Goal: Task Accomplishment & Management: Complete application form

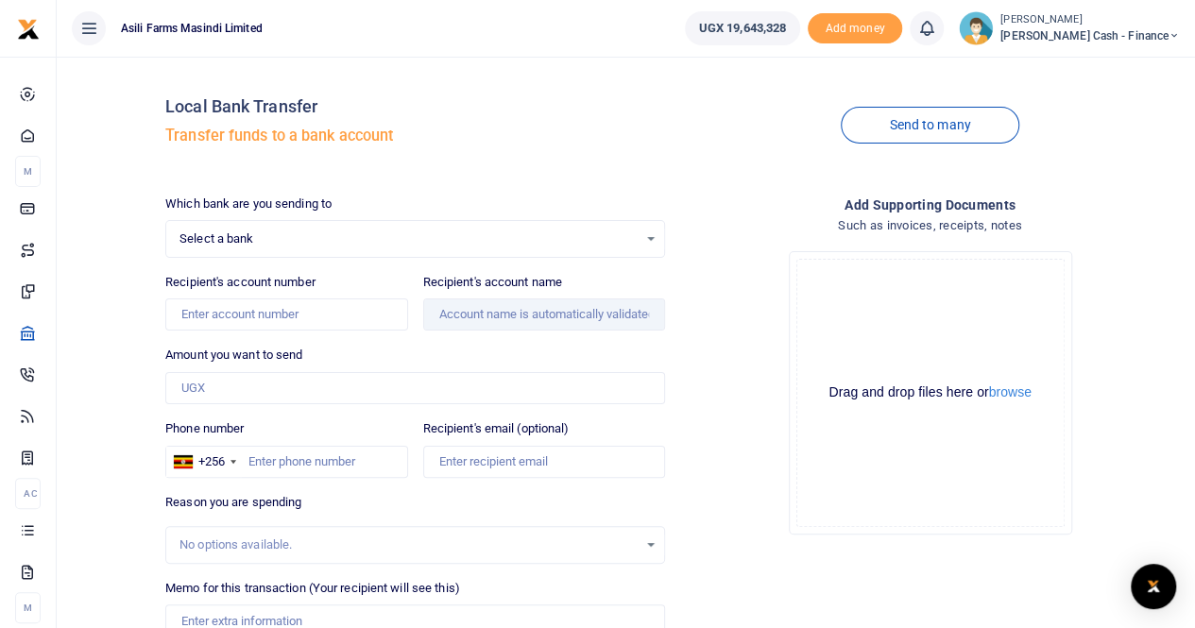
click at [237, 237] on span "Select a bank" at bounding box center [408, 238] width 458 height 19
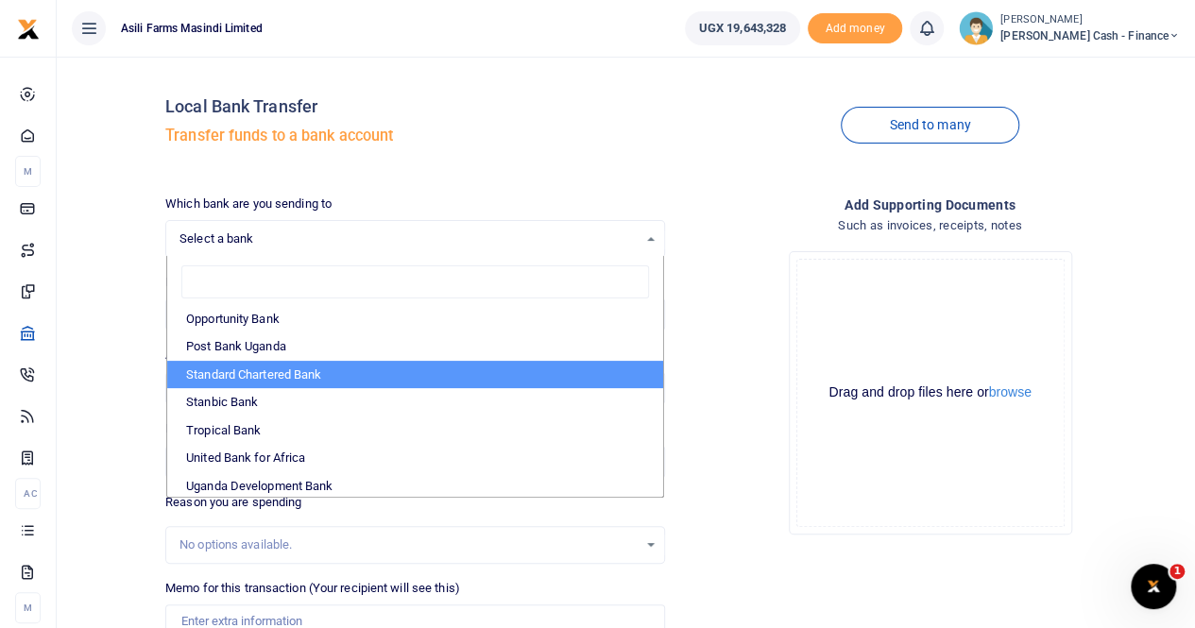
scroll to position [563, 0]
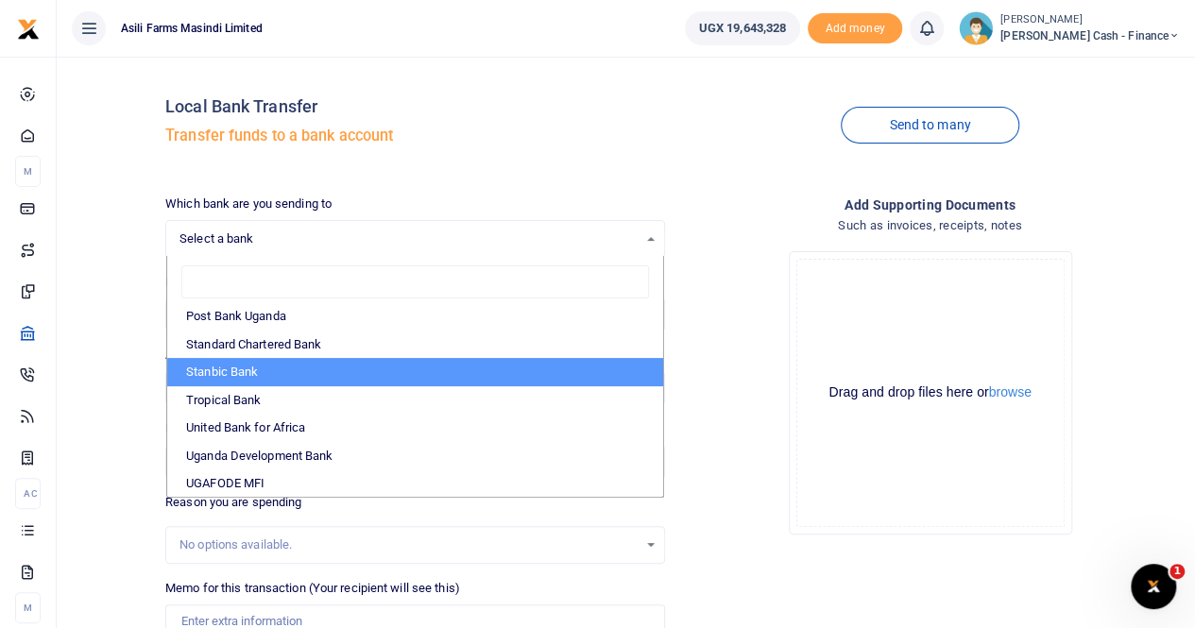
click at [255, 367] on li "Stanbic Bank" at bounding box center [415, 372] width 496 height 28
select select "STANBIC"
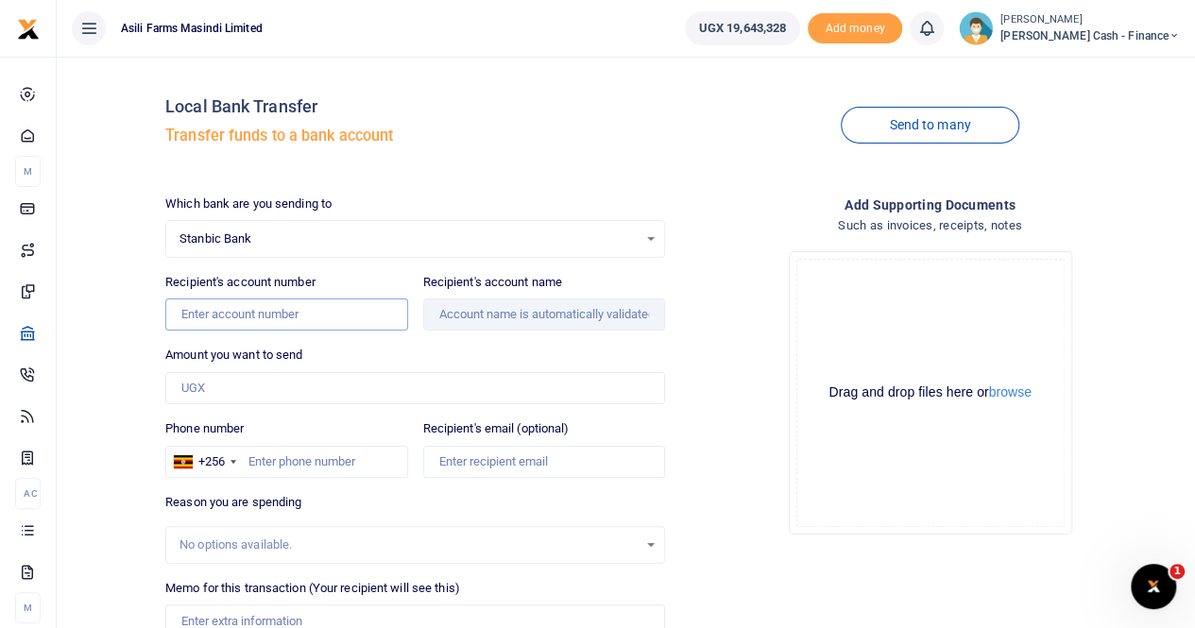
click at [251, 305] on input "Recipient's account number" at bounding box center [286, 314] width 242 height 32
type input "9030011526003"
click at [489, 320] on input "Recipient's account name" at bounding box center [544, 314] width 242 height 32
click at [229, 384] on input "Amount you want to send" at bounding box center [415, 388] width 500 height 32
type input "Ronald Luyiga"
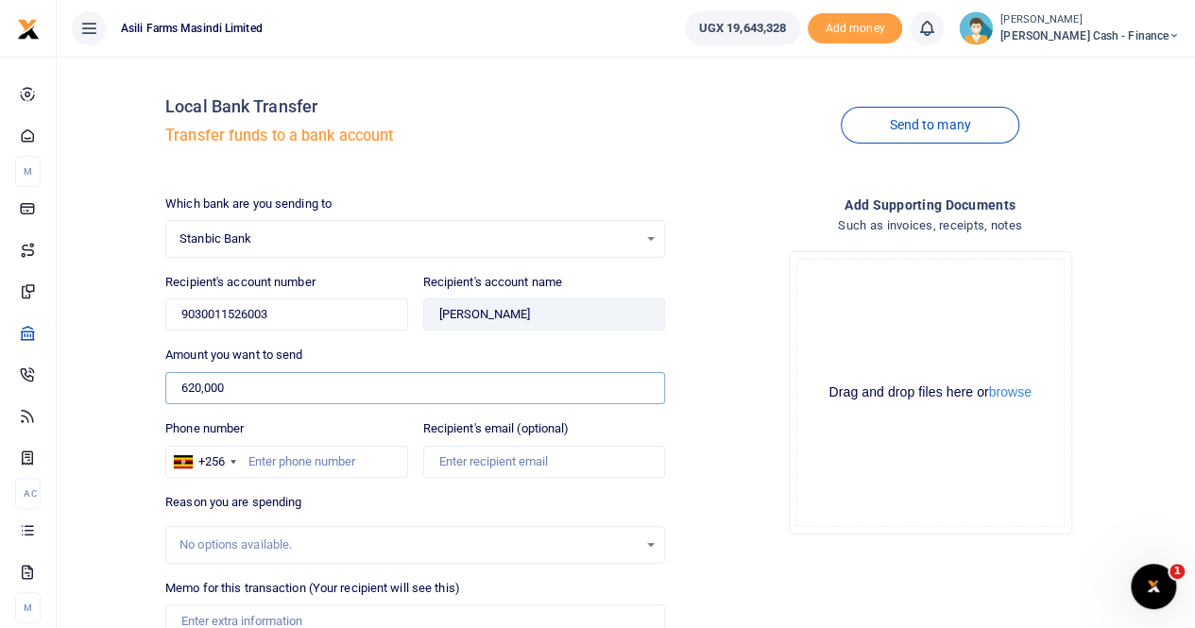
type input "620,000"
click at [272, 462] on input "Phone number" at bounding box center [286, 462] width 242 height 32
type input "759515822"
click at [504, 458] on input "Recipient's email (optional)" at bounding box center [544, 462] width 242 height 32
type input "ankunda.pricillah@agilis-partners.com"
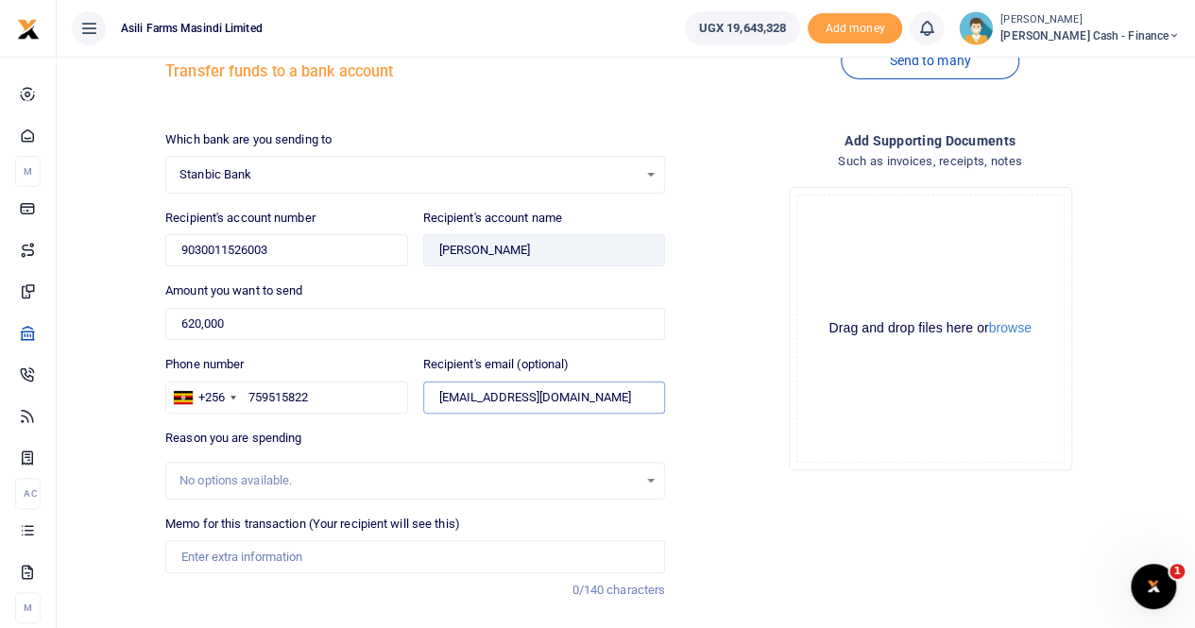
scroll to position [94, 0]
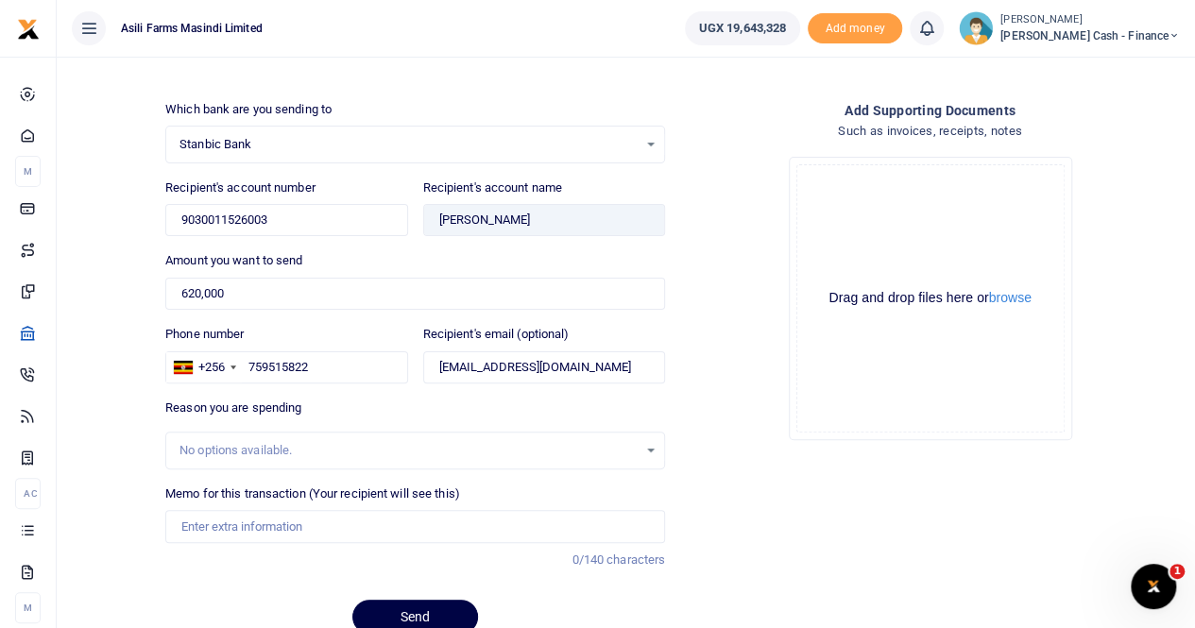
click at [227, 440] on div "No options available." at bounding box center [415, 450] width 498 height 21
click at [217, 522] on input "Memo for this transaction (Your recipient will see this)" at bounding box center [415, 526] width 500 height 32
click at [219, 522] on input "Memo for this transaction (Your recipient will see this)" at bounding box center [415, 526] width 500 height 32
type input "t"
type input "Transfer to Ronald to buy items"
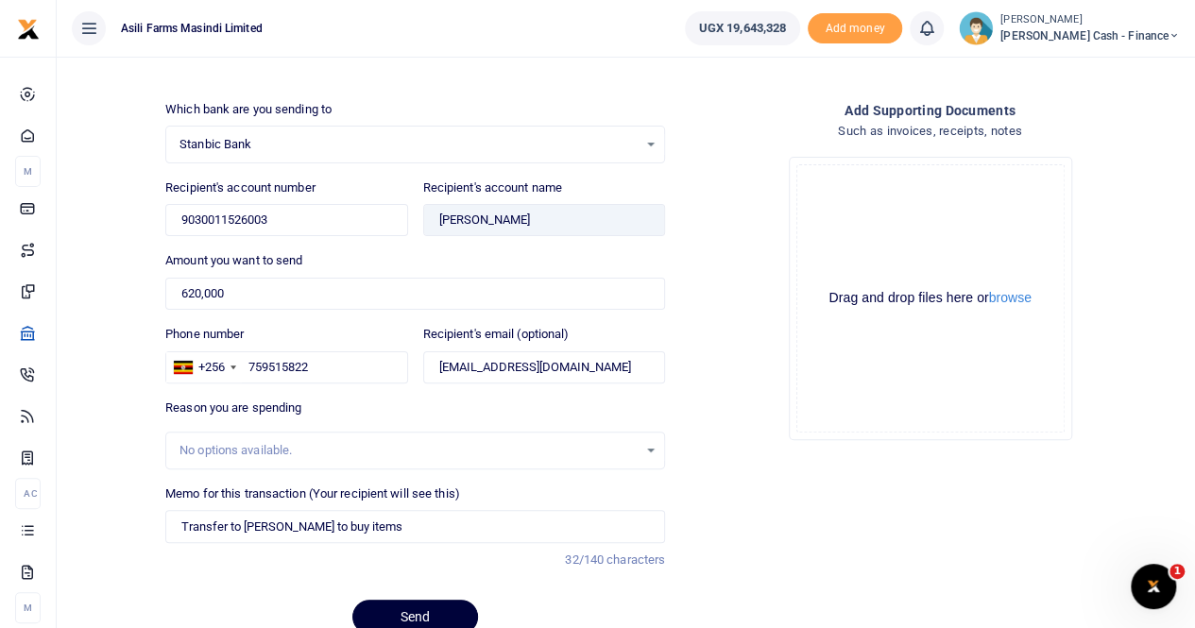
click at [402, 610] on button "Send" at bounding box center [415, 617] width 126 height 34
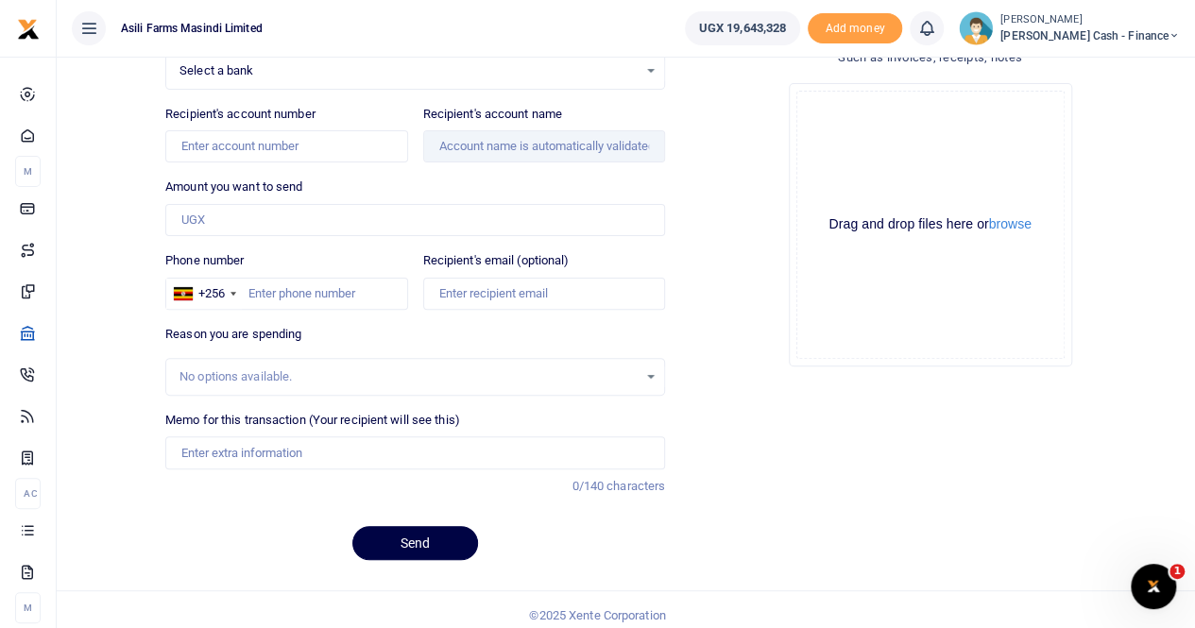
scroll to position [175, 0]
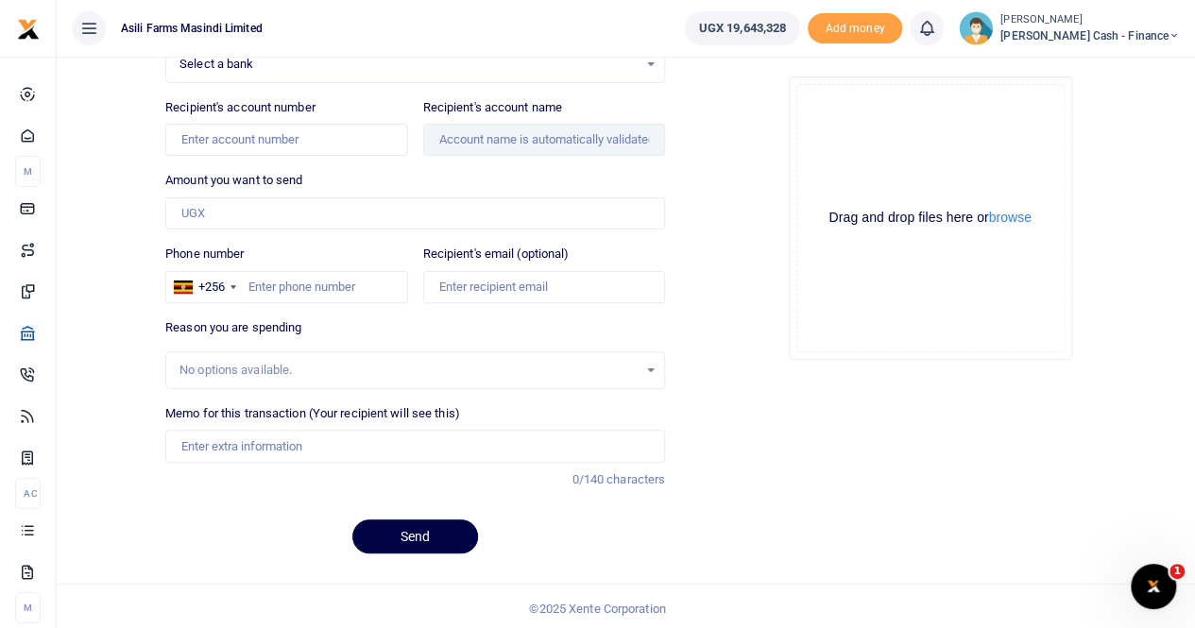
click at [812, 314] on div "Drag and drop files here or browse Powered by Uppy" at bounding box center [930, 218] width 268 height 268
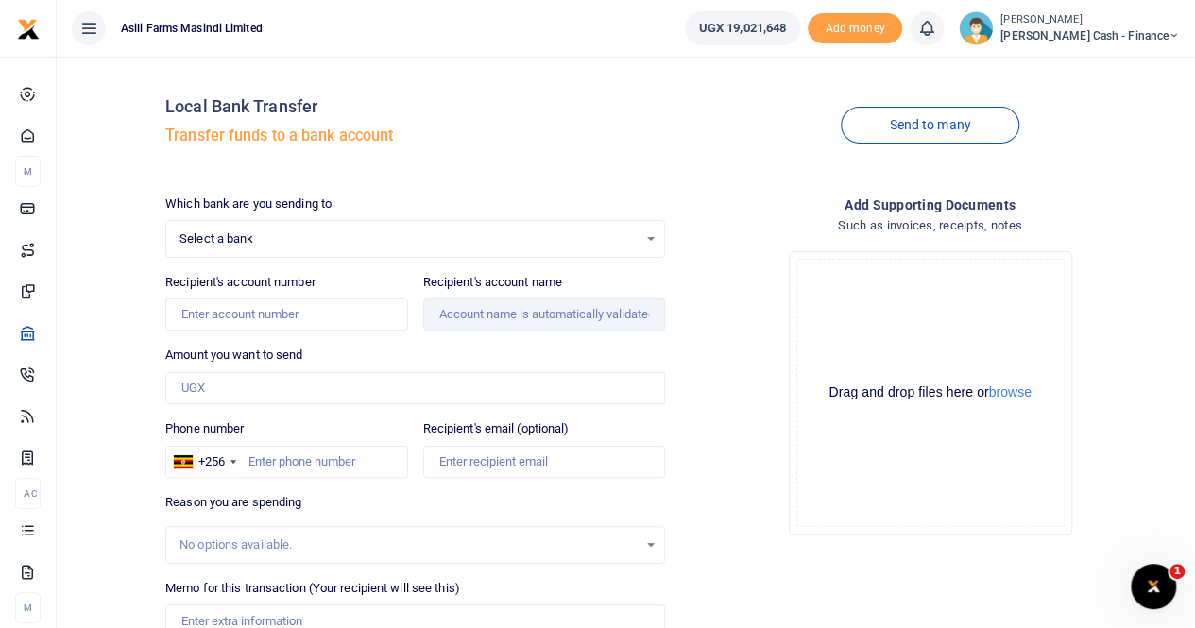
click at [1095, 27] on span "[PERSON_NAME] Cash - Finance" at bounding box center [1089, 35] width 179 height 17
click at [1091, 65] on link "Switch accounts" at bounding box center [1044, 69] width 149 height 26
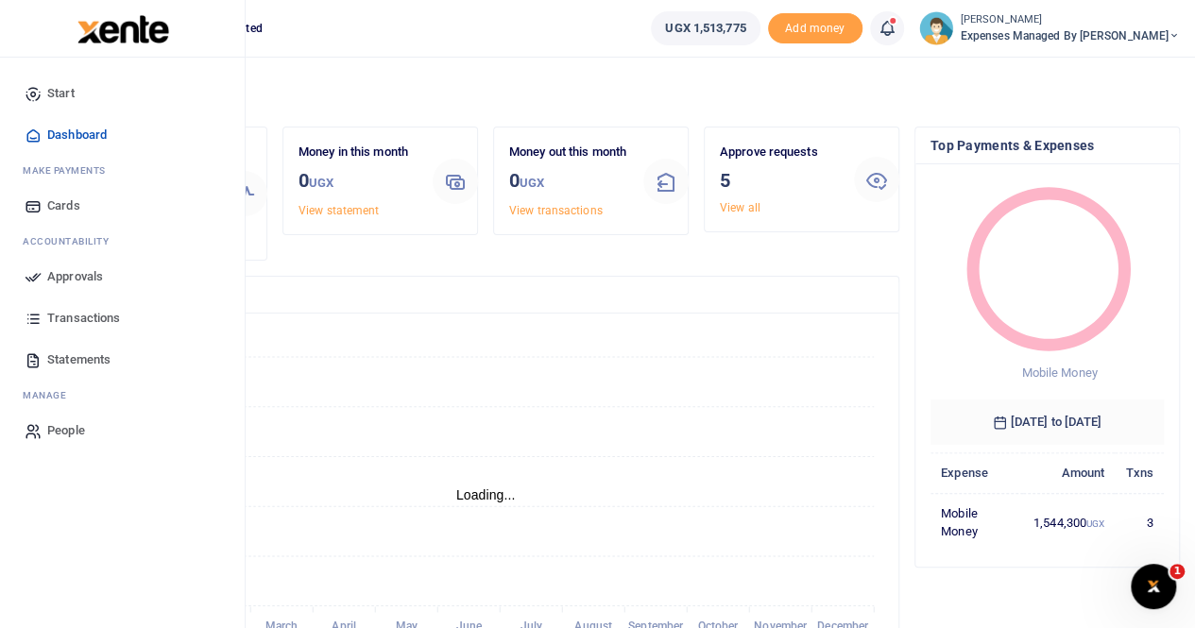
scroll to position [15, 15]
click at [91, 271] on span "Approvals" at bounding box center [75, 276] width 56 height 19
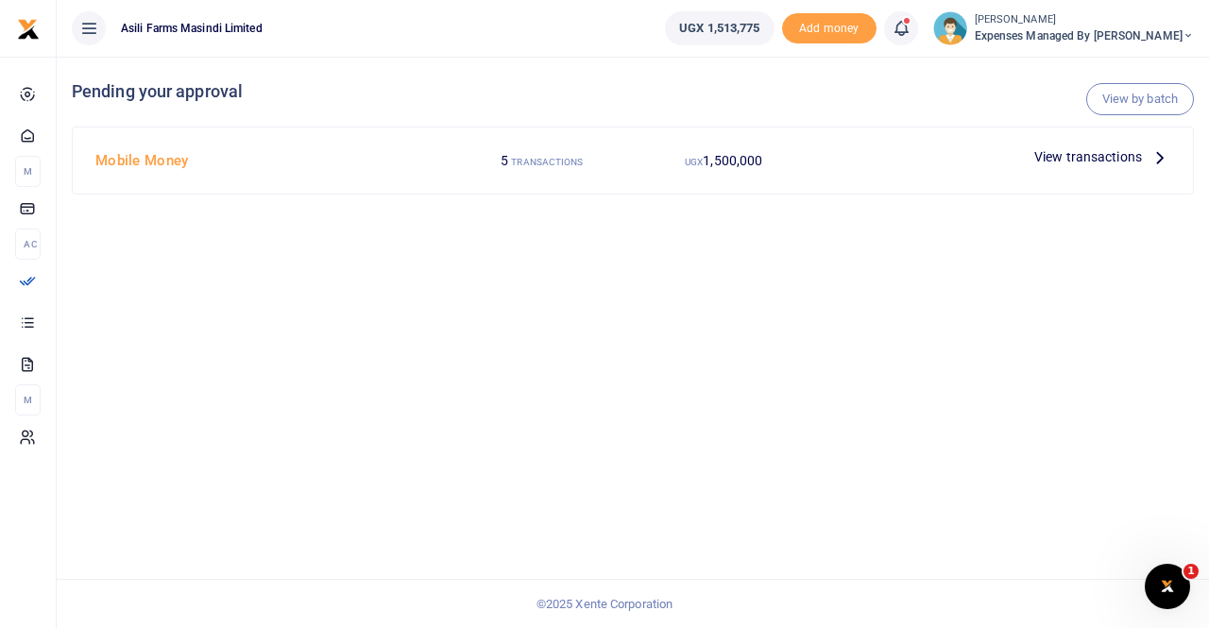
click at [1108, 148] on span "View transactions" at bounding box center [1088, 156] width 108 height 21
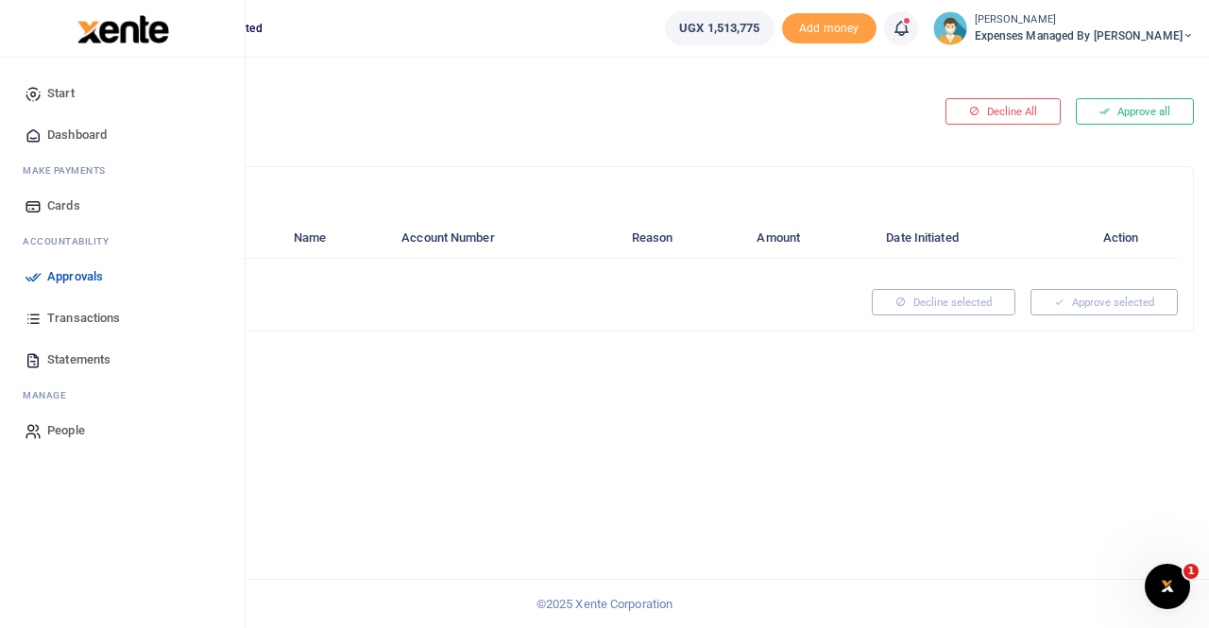
click at [69, 275] on span "Approvals" at bounding box center [75, 276] width 56 height 19
click at [81, 314] on span "Transactions" at bounding box center [83, 318] width 73 height 19
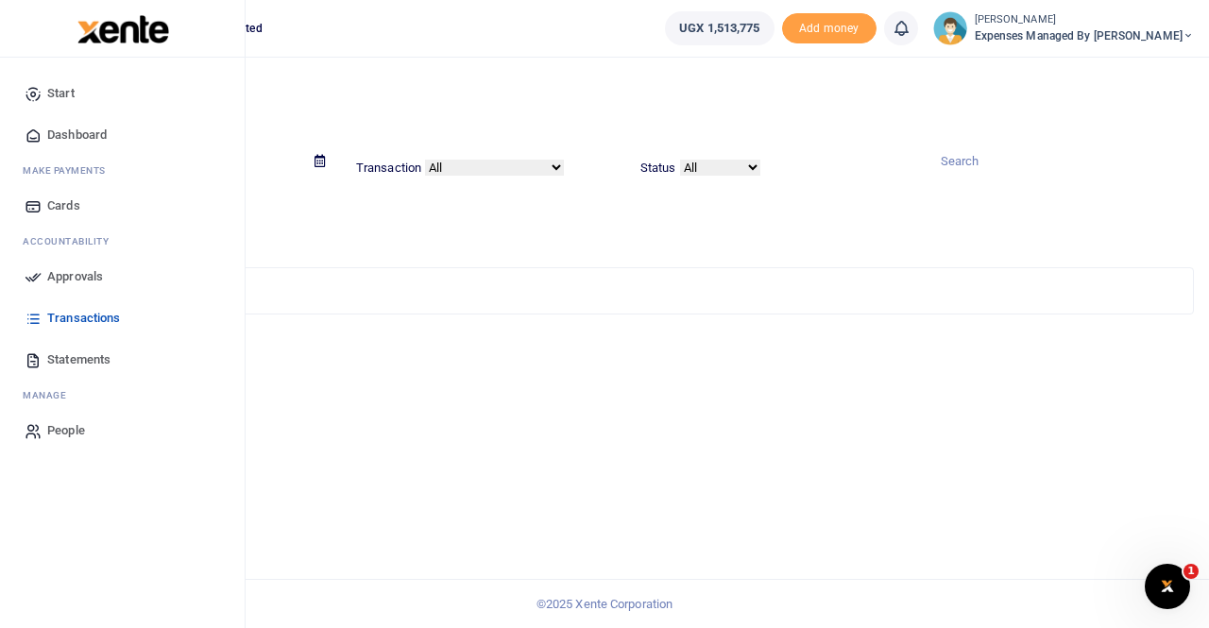
click at [69, 274] on span "Approvals" at bounding box center [75, 276] width 56 height 19
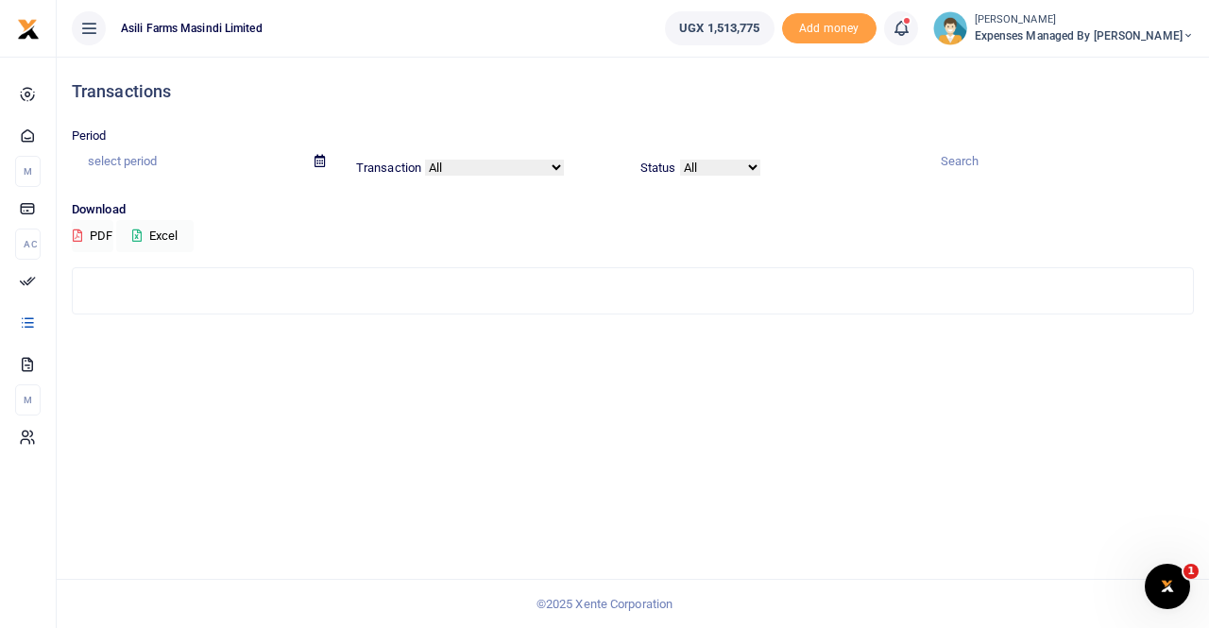
click at [1104, 39] on span "Expenses Managed by Sam Ochen" at bounding box center [1084, 35] width 219 height 17
click at [1112, 72] on link "Switch accounts" at bounding box center [1090, 69] width 149 height 26
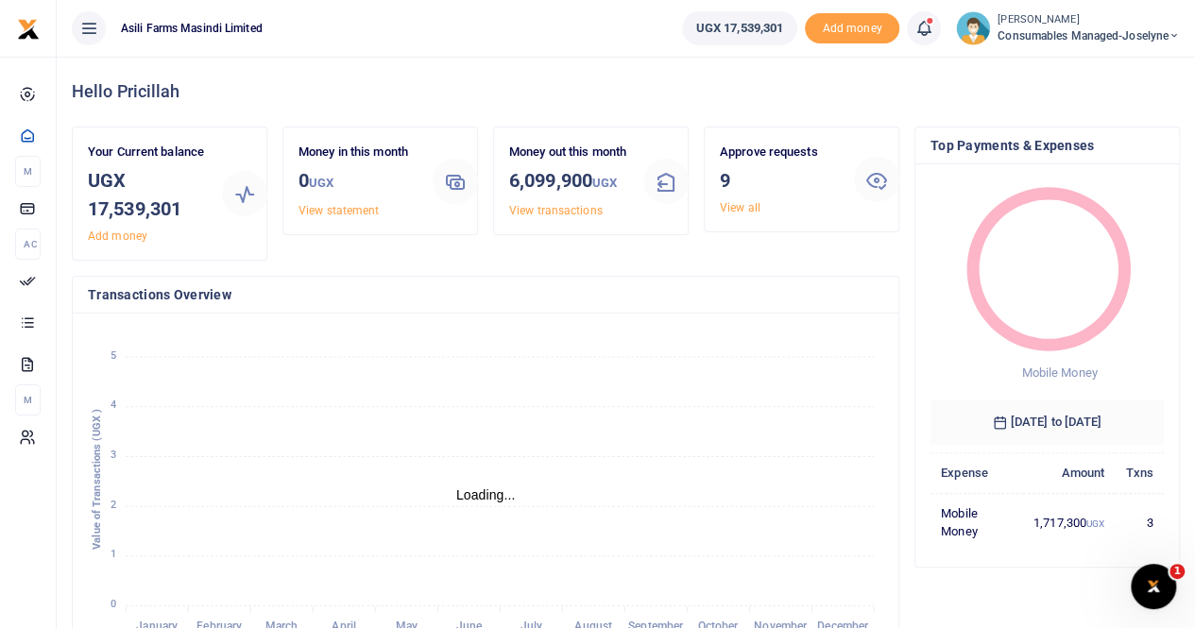
scroll to position [15, 15]
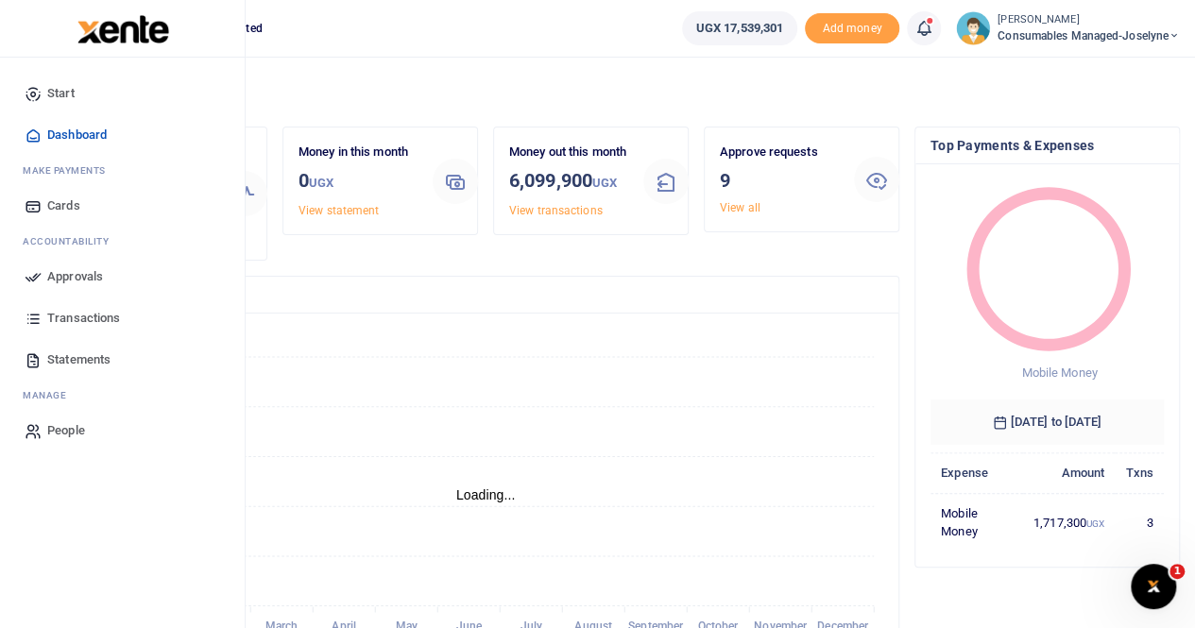
click at [91, 269] on span "Approvals" at bounding box center [75, 276] width 56 height 19
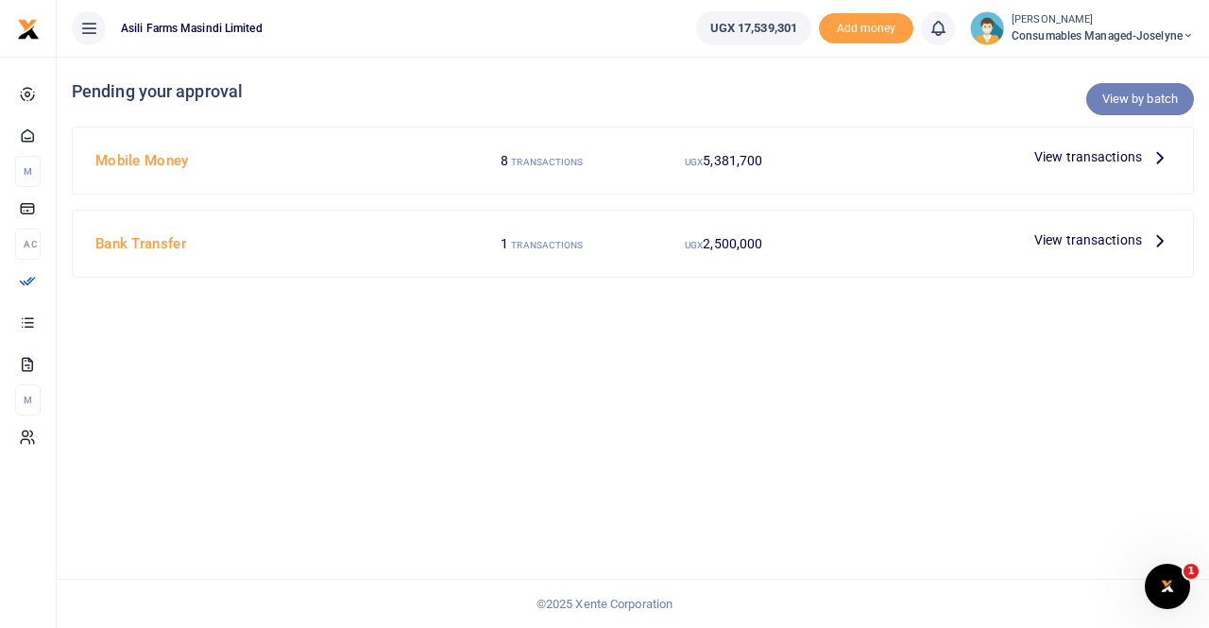
click at [1114, 90] on link "View by batch" at bounding box center [1140, 99] width 108 height 32
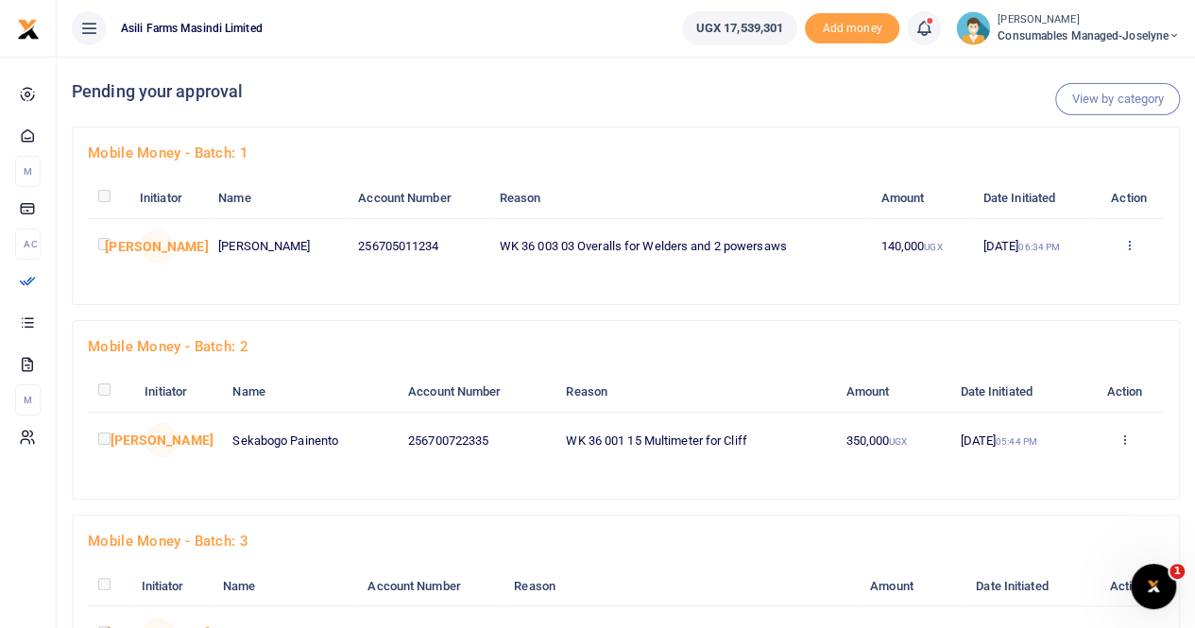
click at [1129, 242] on icon at bounding box center [1128, 244] width 12 height 13
click at [1042, 358] on link "Details" at bounding box center [1060, 361] width 149 height 26
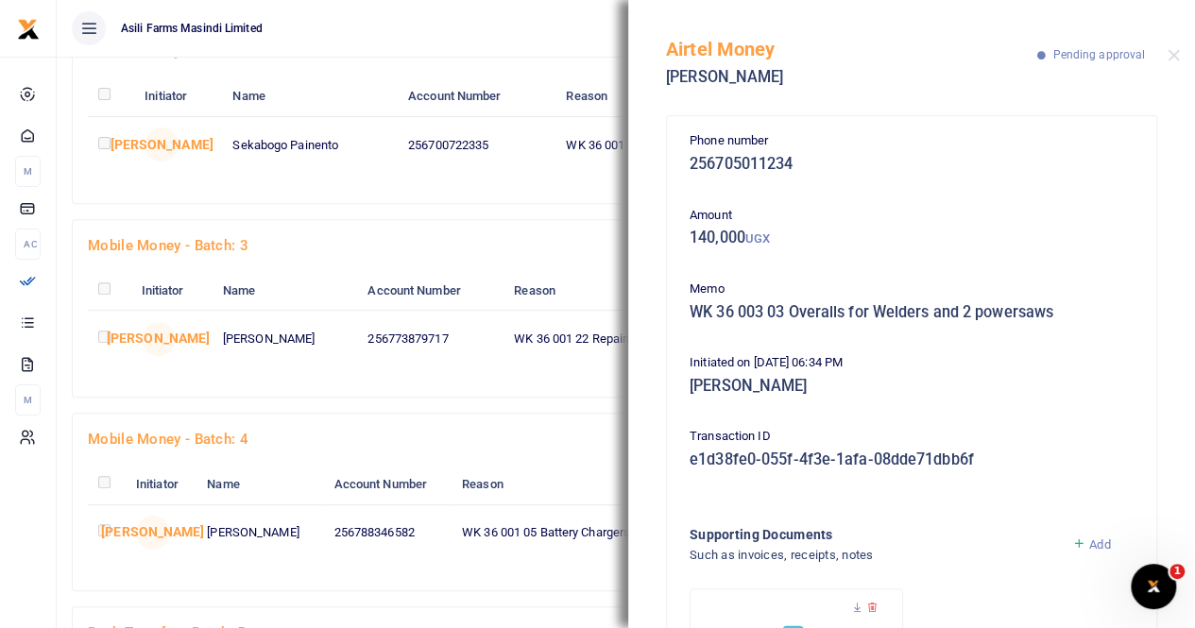
scroll to position [283, 0]
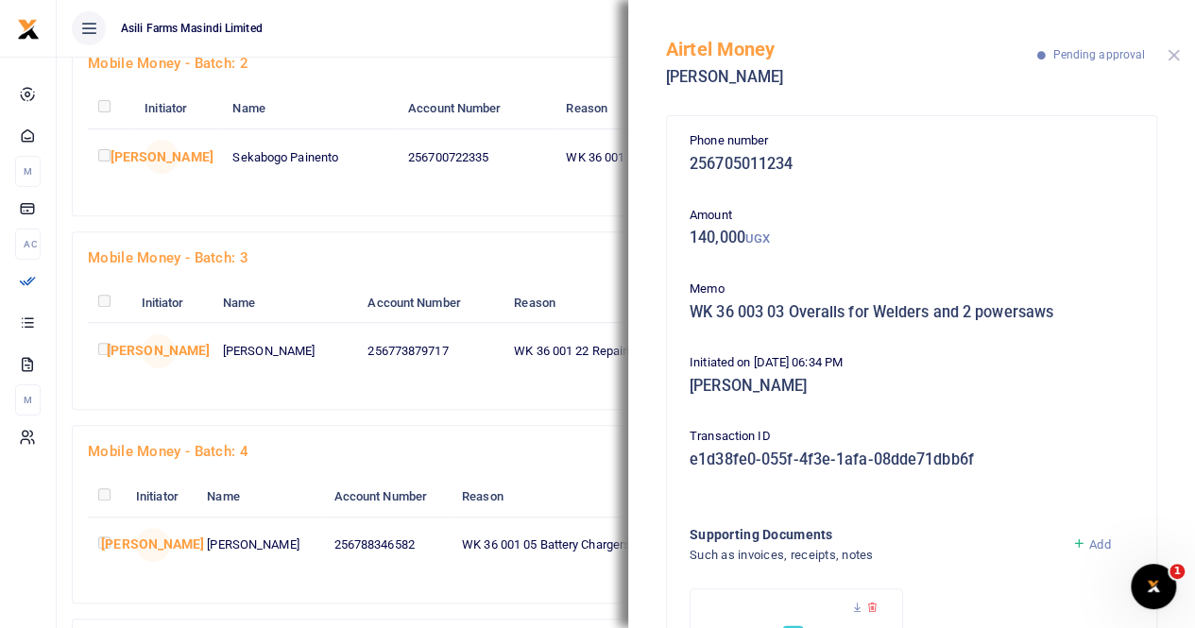
click at [1167, 56] on button "Close" at bounding box center [1173, 55] width 12 height 12
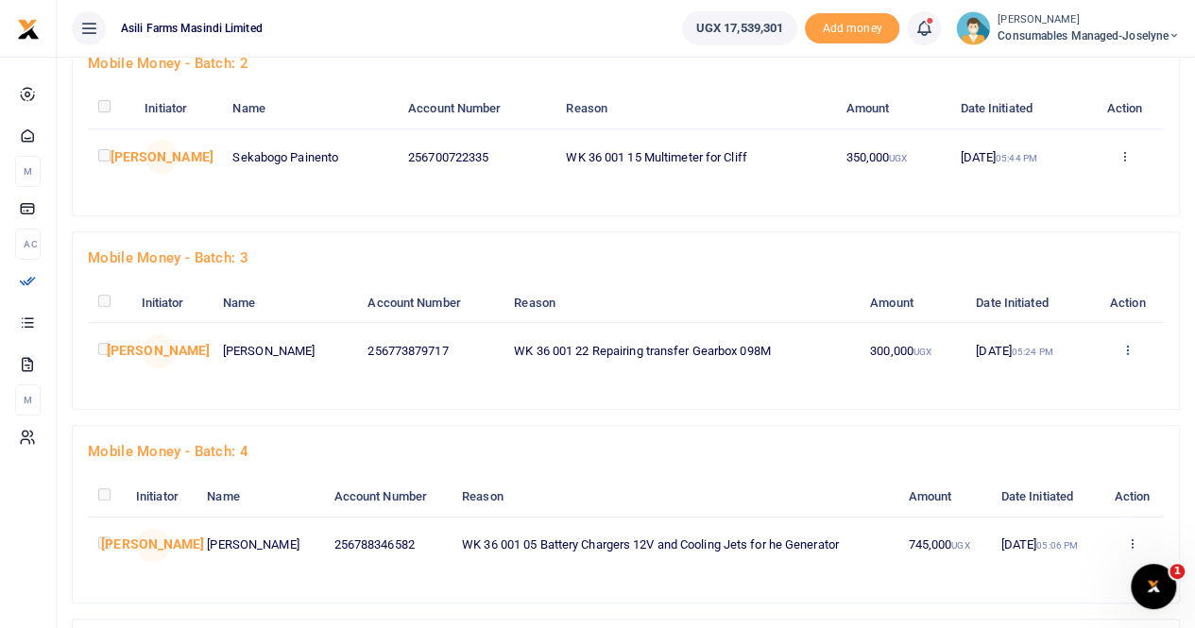
click at [1128, 348] on icon at bounding box center [1127, 349] width 12 height 13
click at [1029, 460] on link "Details" at bounding box center [1059, 465] width 149 height 26
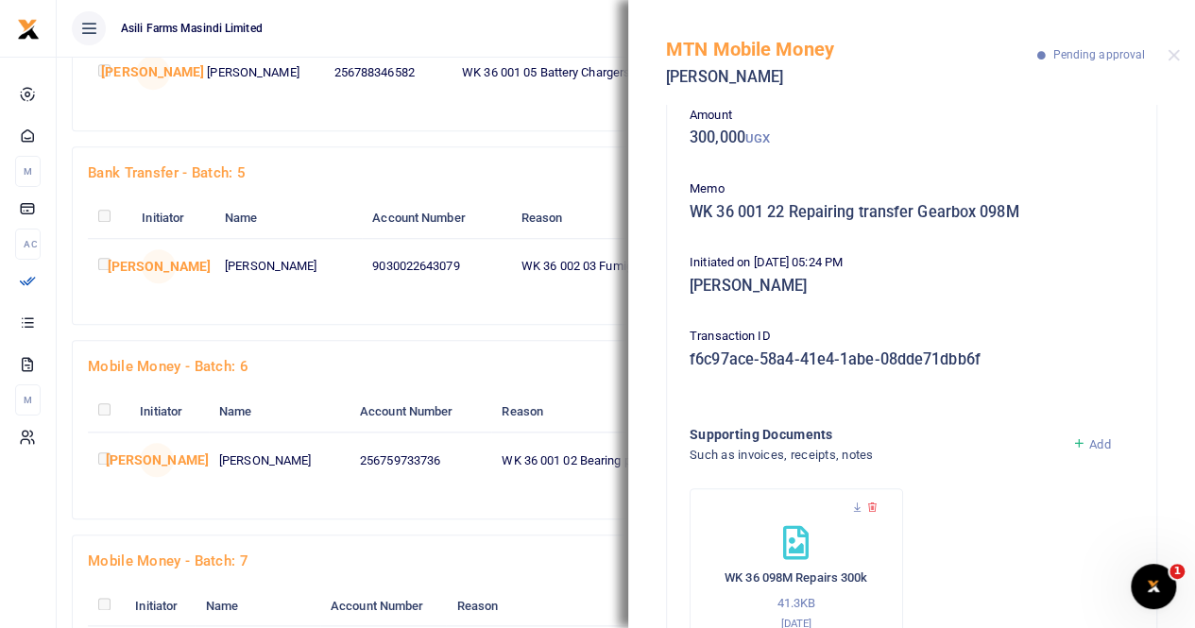
scroll to position [0, 0]
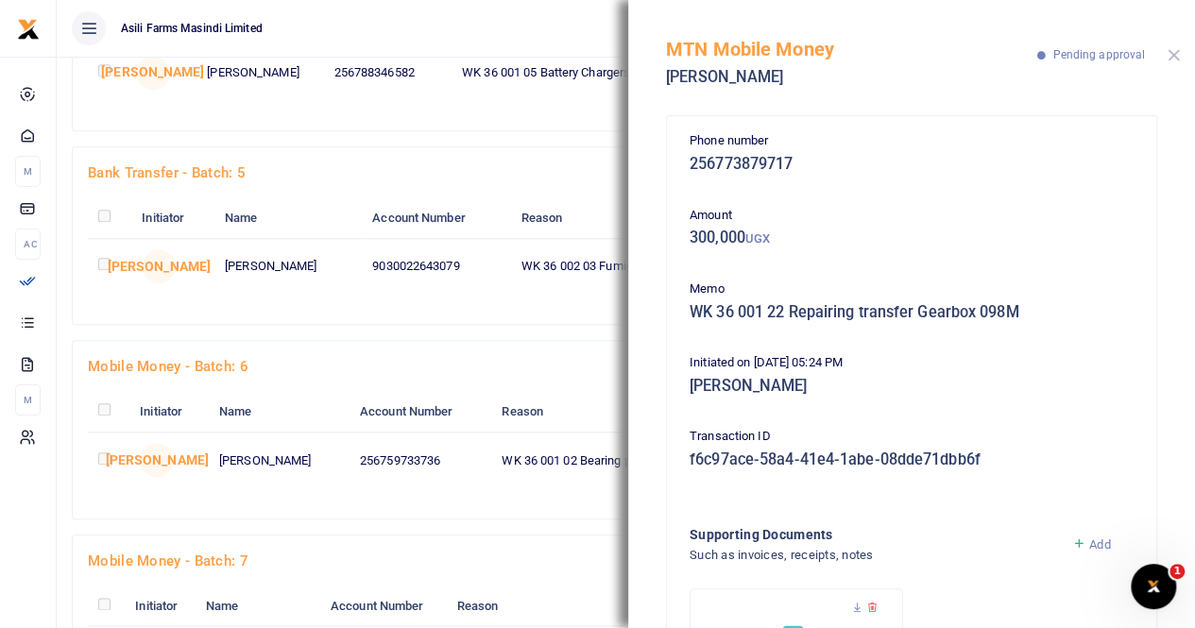
click at [1175, 58] on button "Close" at bounding box center [1173, 55] width 12 height 12
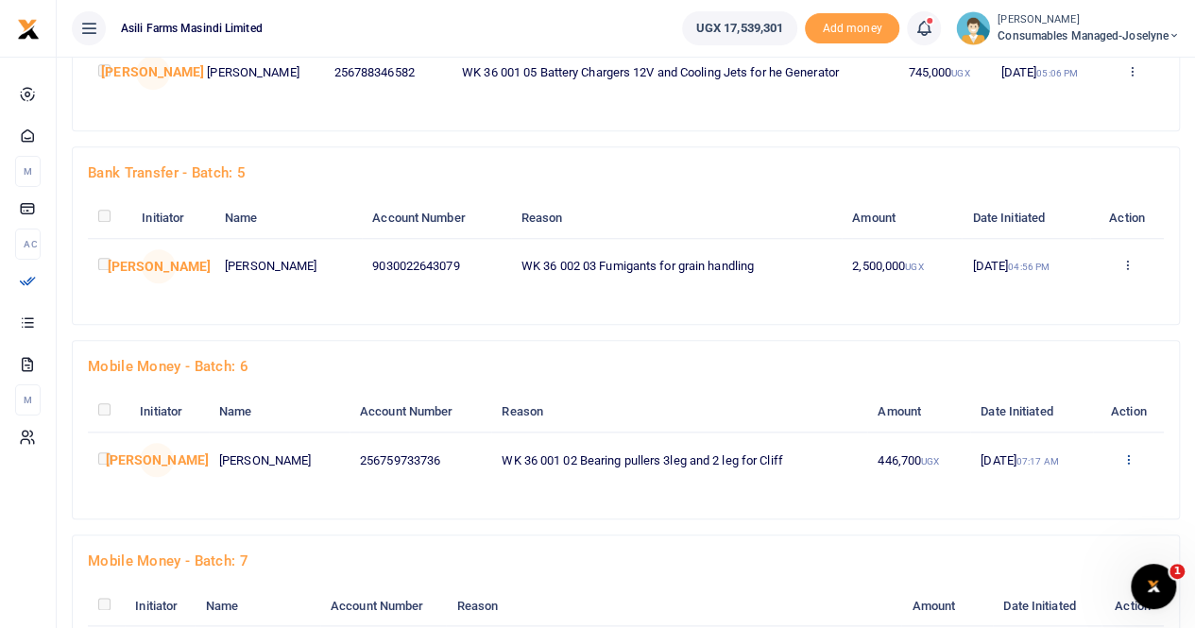
scroll to position [850, 0]
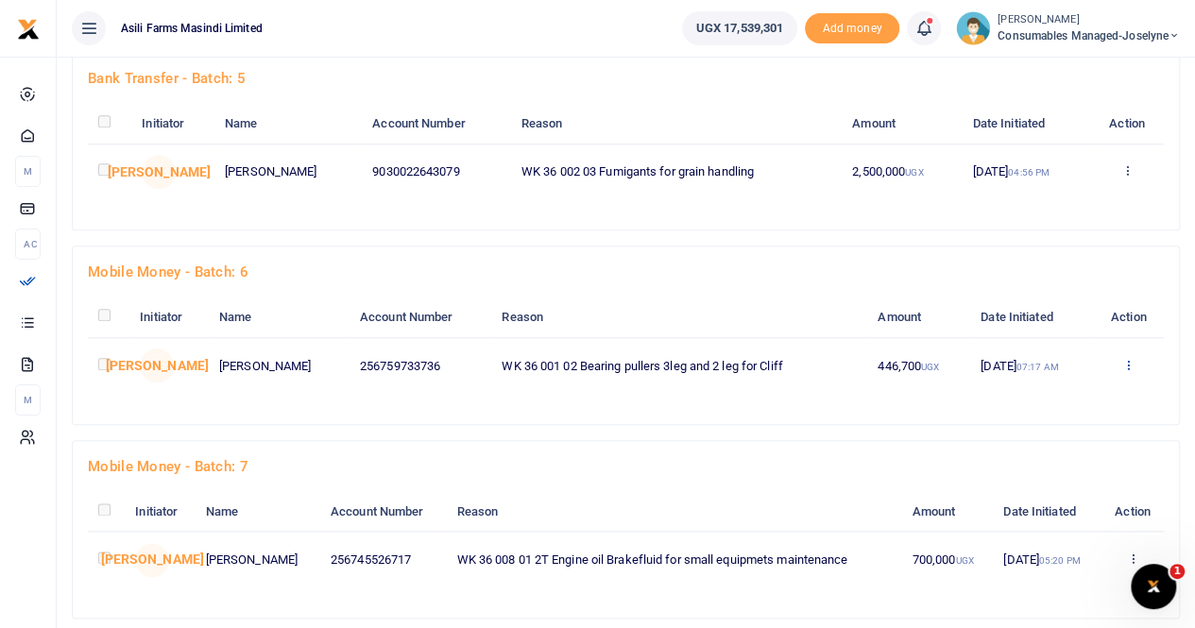
click at [1126, 358] on icon at bounding box center [1128, 364] width 12 height 13
click at [1043, 471] on link "Details" at bounding box center [1060, 480] width 149 height 26
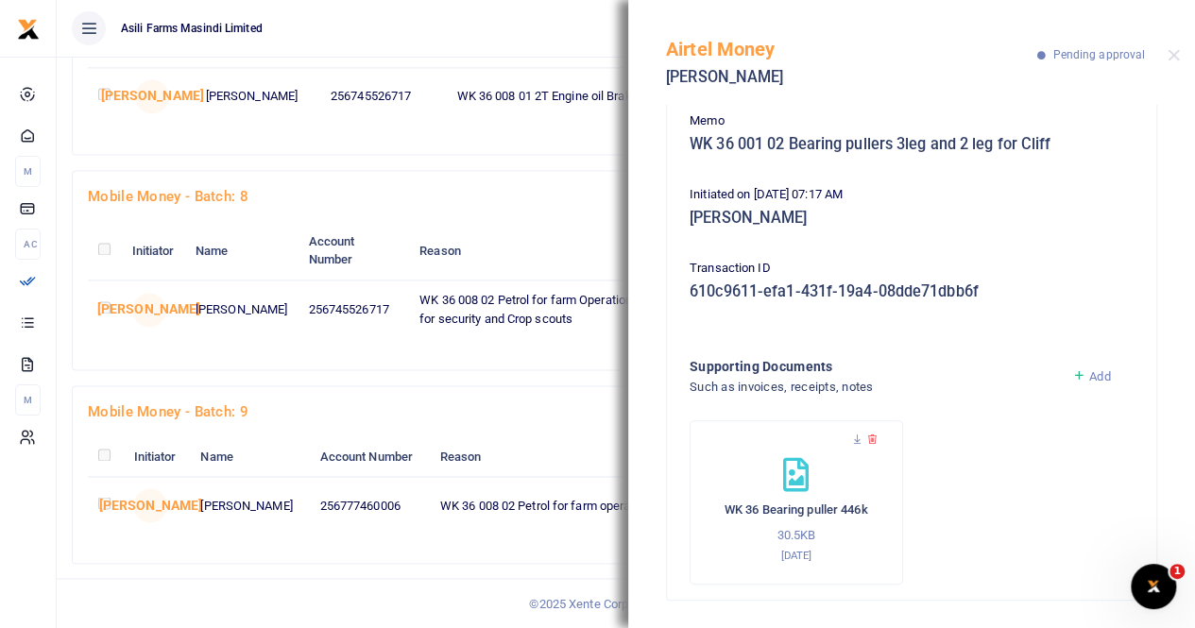
scroll to position [169, 0]
drag, startPoint x: 1174, startPoint y: 47, endPoint x: 1174, endPoint y: 103, distance: 55.7
click at [1174, 48] on div "Airtel Money Stephen Mutibwa Pending approval" at bounding box center [911, 52] width 567 height 105
click at [1171, 56] on button "Close" at bounding box center [1173, 55] width 12 height 12
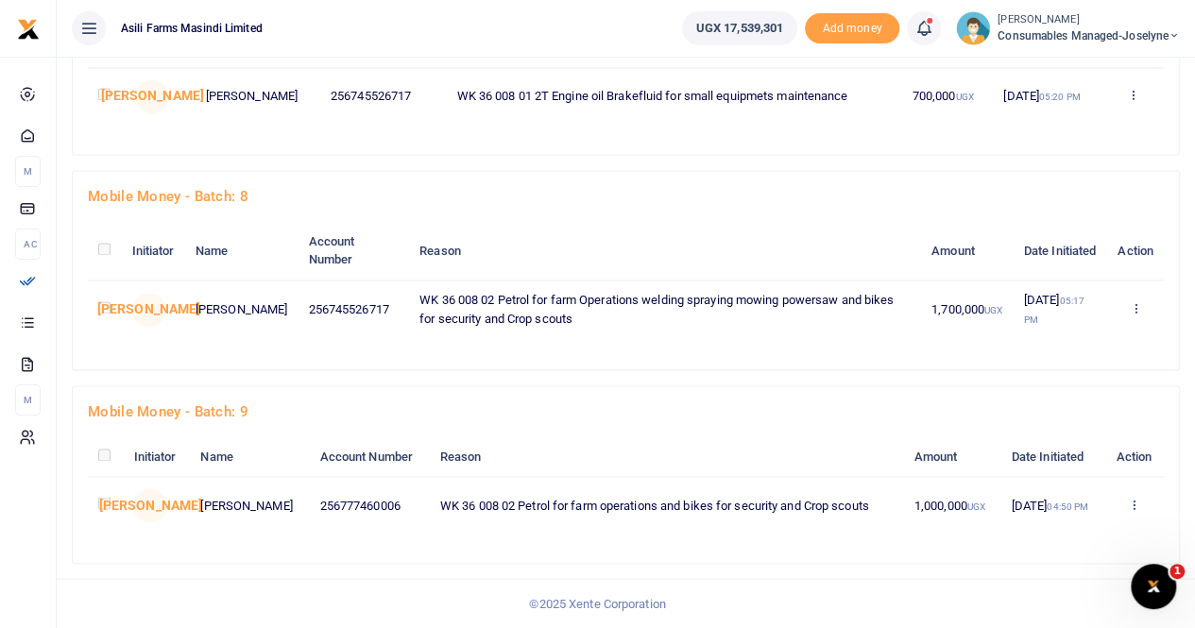
scroll to position [1326, 0]
click at [1131, 502] on icon at bounding box center [1134, 503] width 12 height 13
click at [1055, 470] on link "Details" at bounding box center [1065, 472] width 149 height 26
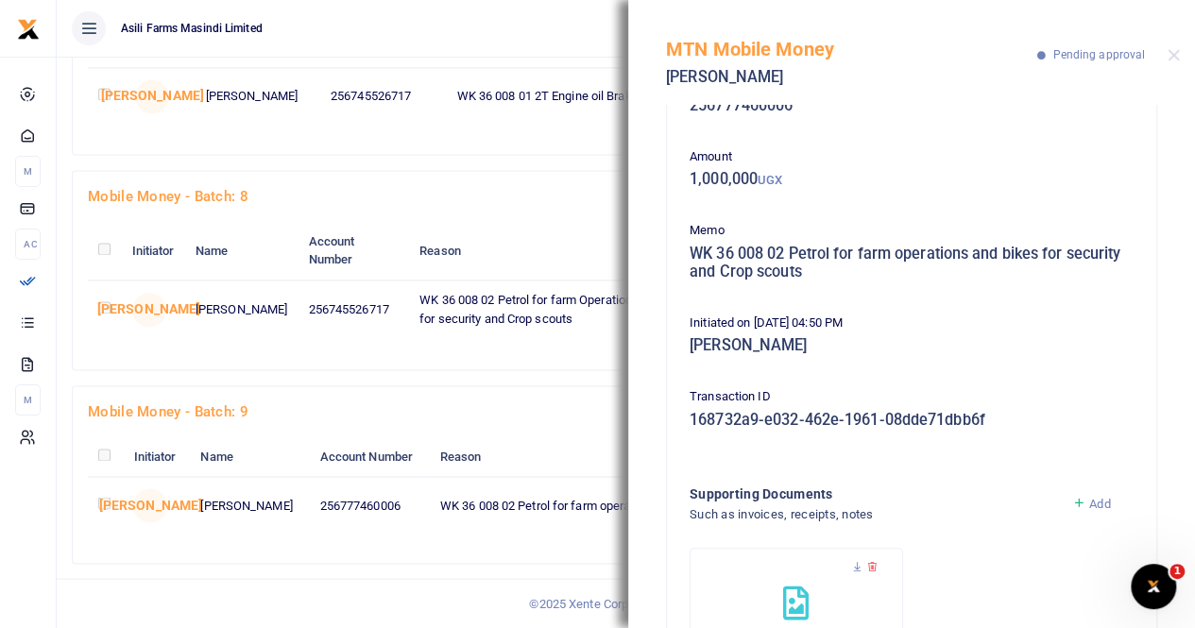
scroll to position [187, 0]
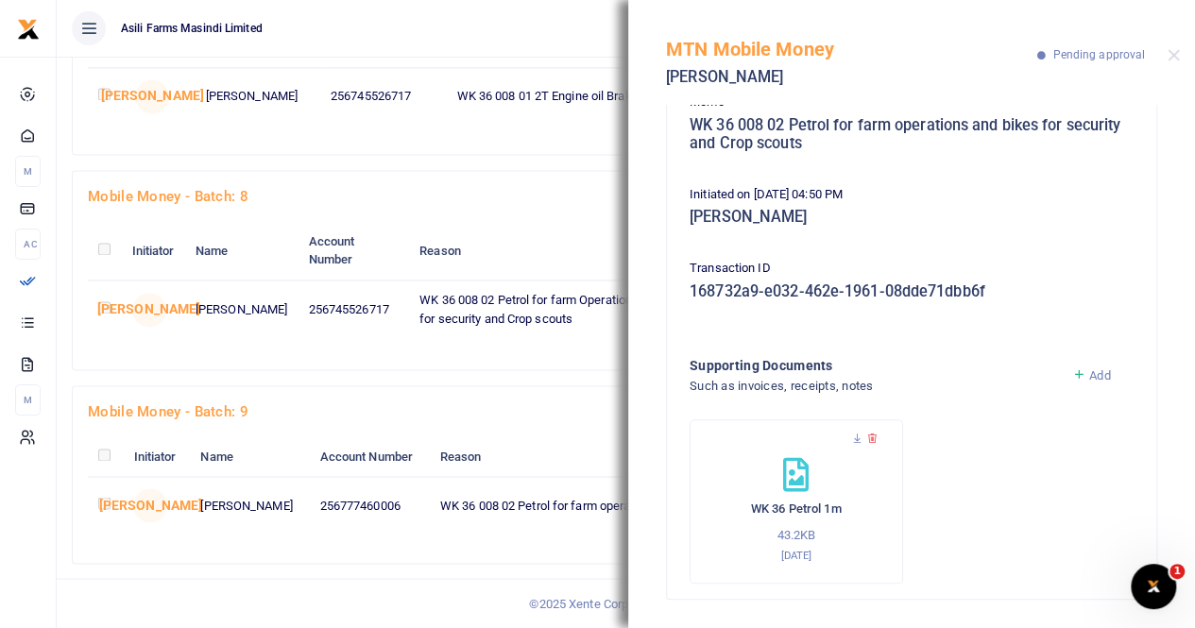
click at [849, 433] on div "WK 36 Petrol 1m 43.2KB 2nd Sep 2025" at bounding box center [795, 501] width 213 height 164
click at [854, 442] on icon at bounding box center [857, 439] width 12 height 12
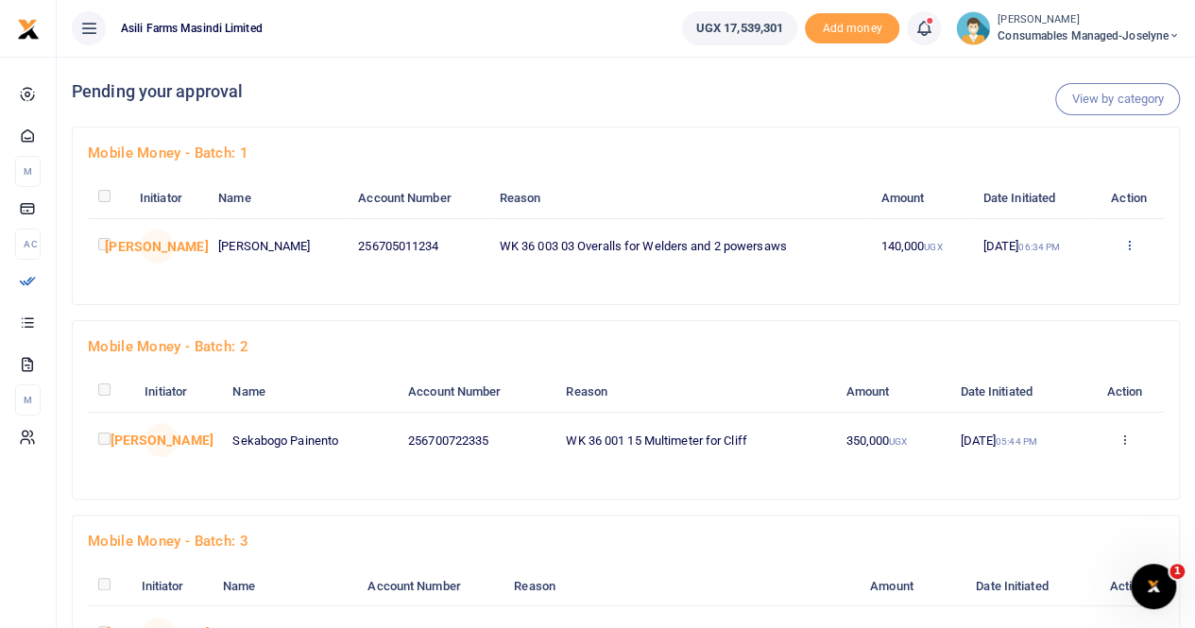
click at [1129, 239] on icon at bounding box center [1128, 244] width 12 height 13
click at [1048, 360] on link "Details" at bounding box center [1060, 361] width 149 height 26
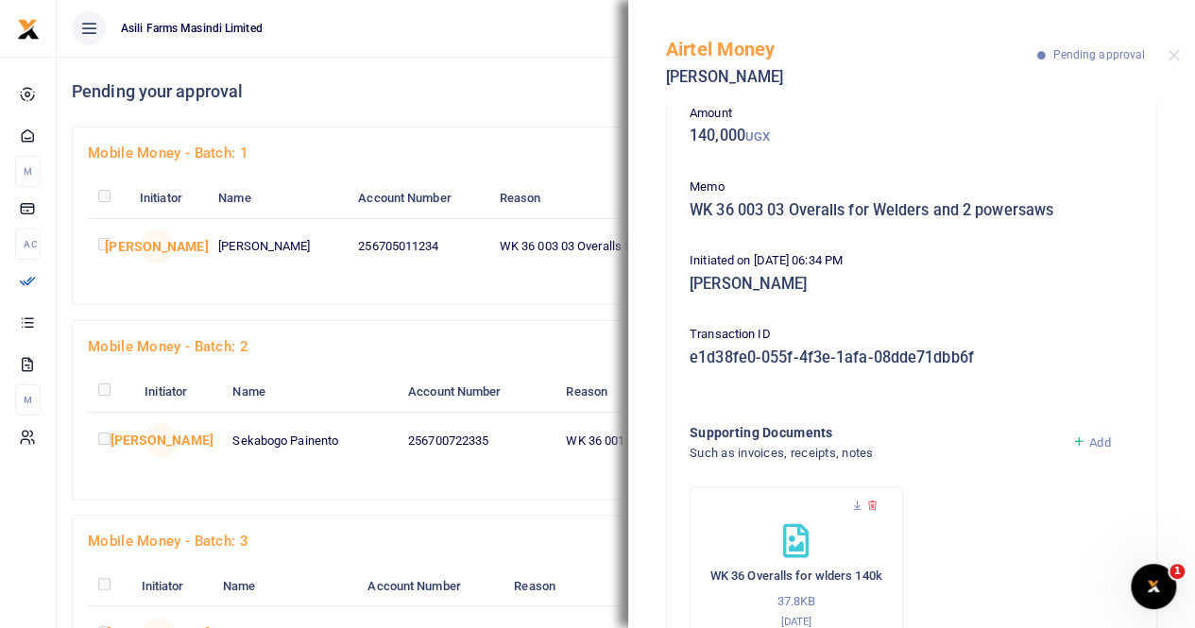
scroll to position [169, 0]
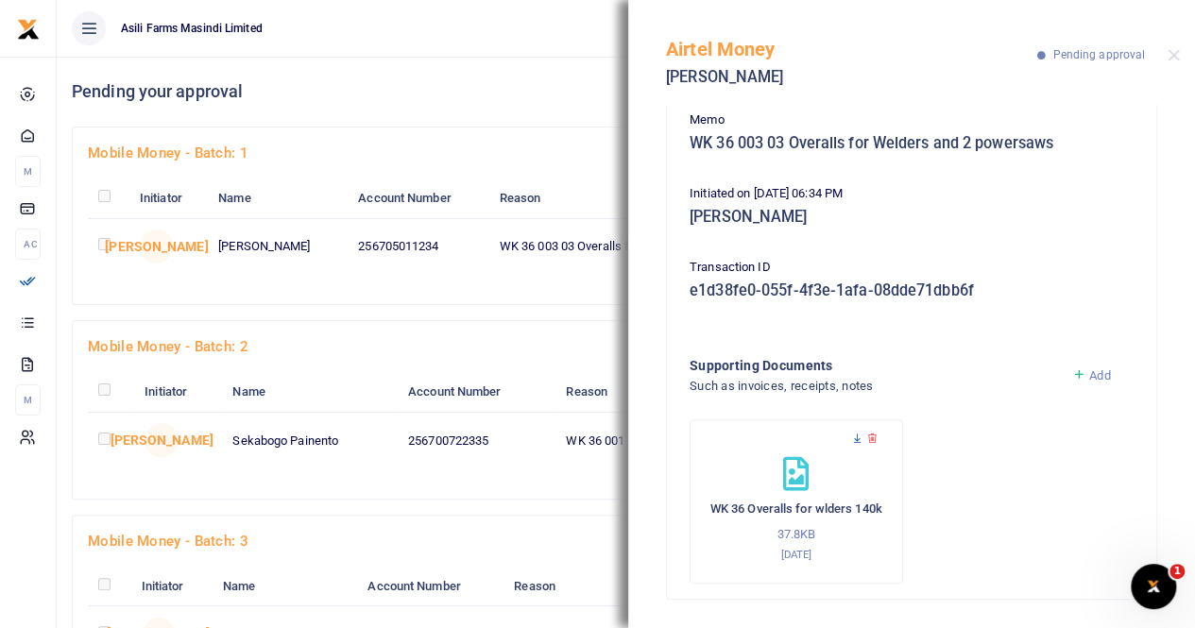
click at [853, 439] on icon at bounding box center [857, 439] width 12 height 12
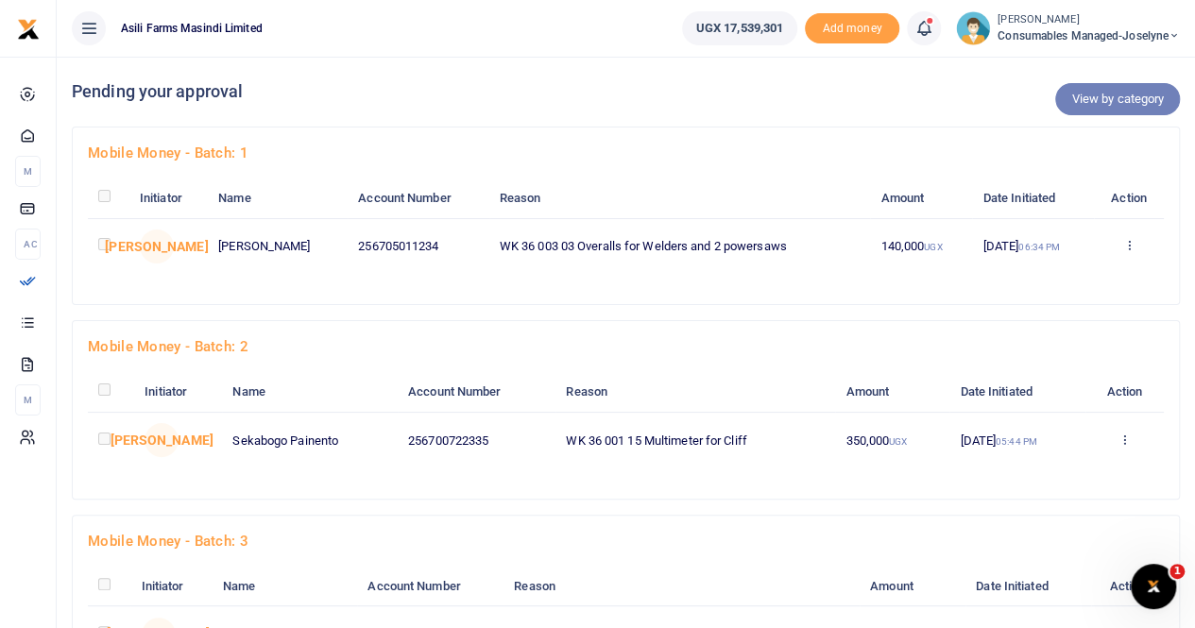
click at [1107, 101] on link "View by category" at bounding box center [1117, 99] width 125 height 32
click at [1094, 94] on link "View by category" at bounding box center [1117, 99] width 125 height 32
click at [1083, 85] on link "View by category" at bounding box center [1117, 99] width 125 height 32
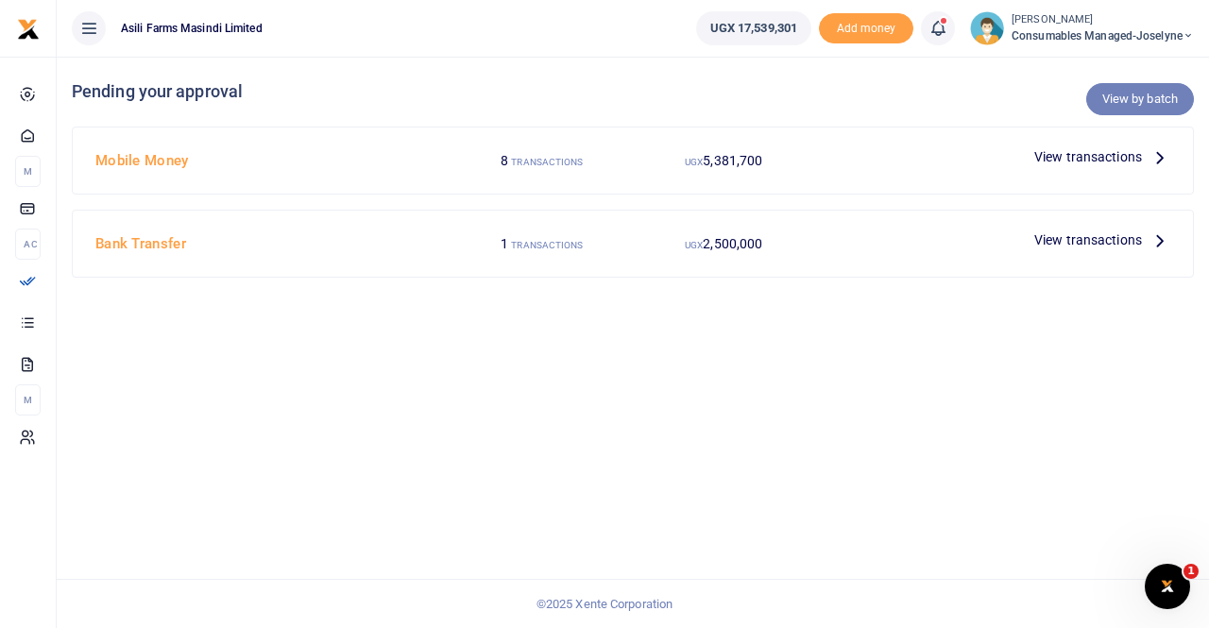
click at [1128, 97] on link "View by batch" at bounding box center [1140, 99] width 108 height 32
click at [1115, 93] on link "View by batch" at bounding box center [1140, 99] width 108 height 32
click at [1143, 148] on p "View transactions" at bounding box center [1102, 156] width 136 height 21
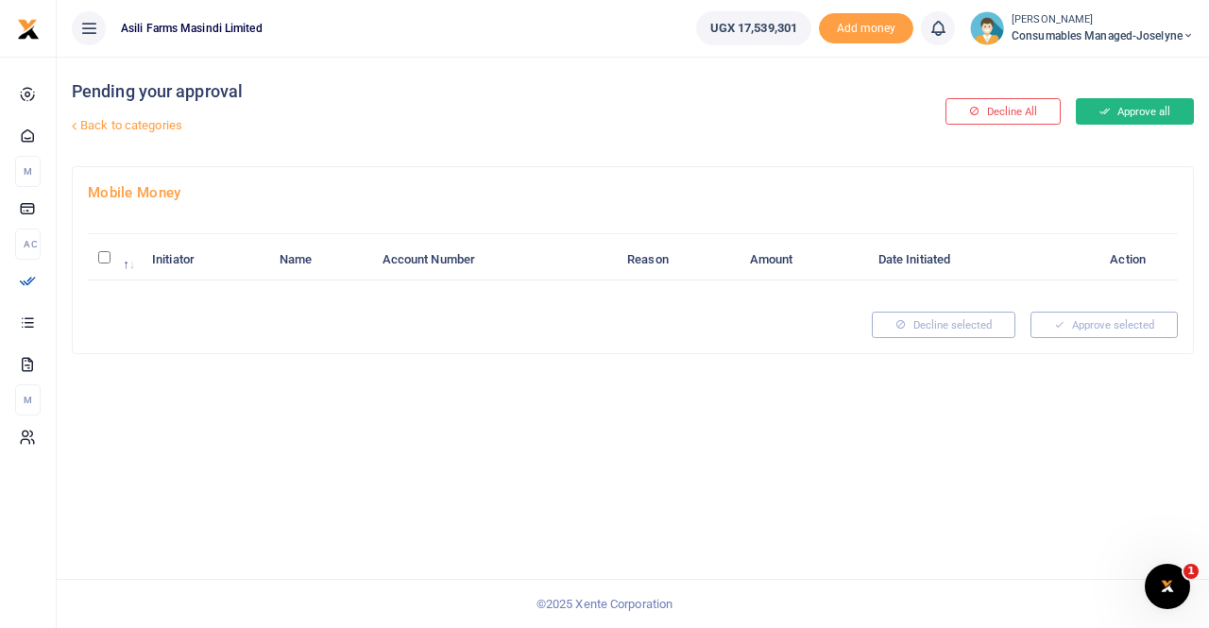
click at [1109, 104] on button "Approve all" at bounding box center [1135, 111] width 118 height 26
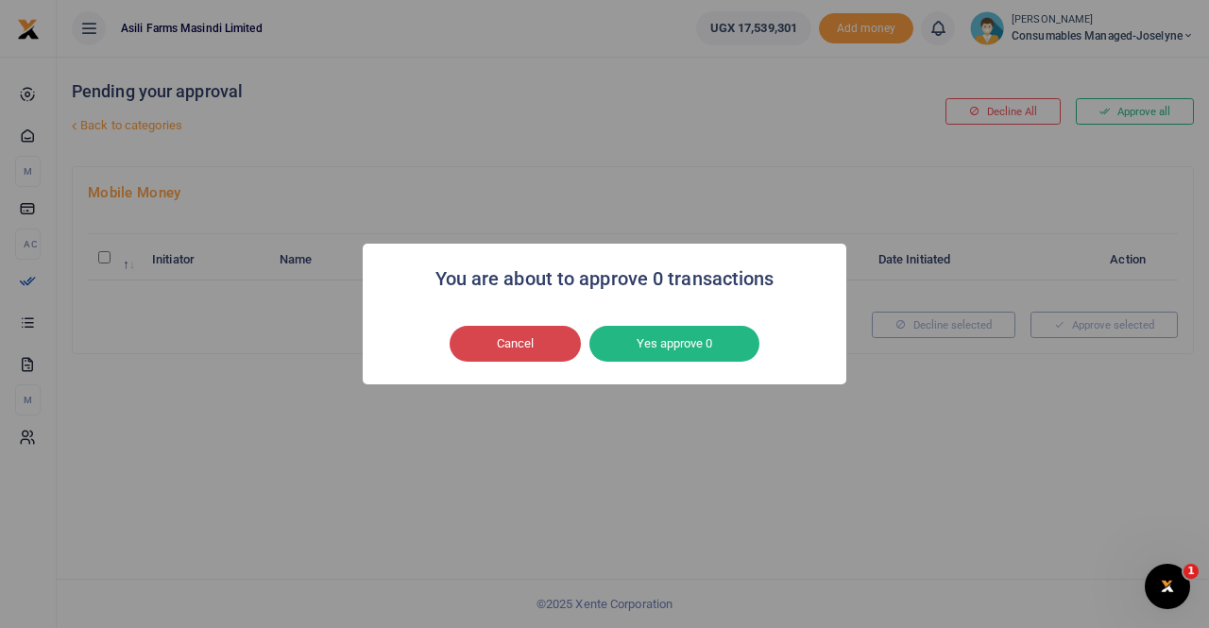
click at [484, 347] on button "Cancel" at bounding box center [515, 344] width 131 height 36
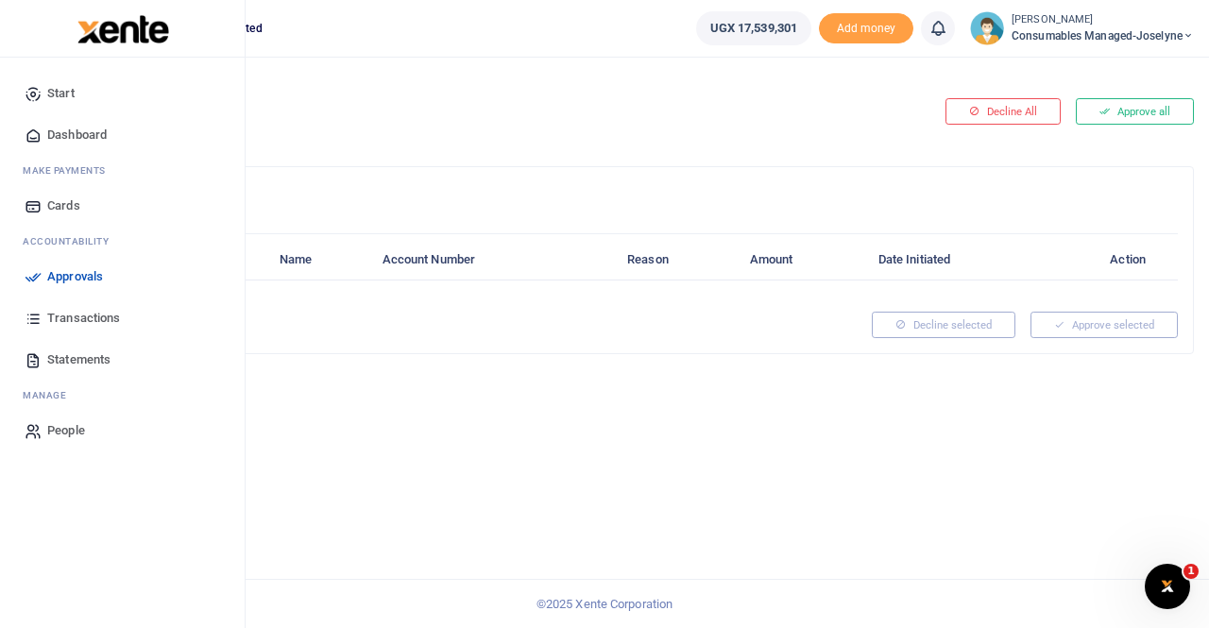
click at [79, 275] on span "Approvals" at bounding box center [75, 276] width 56 height 19
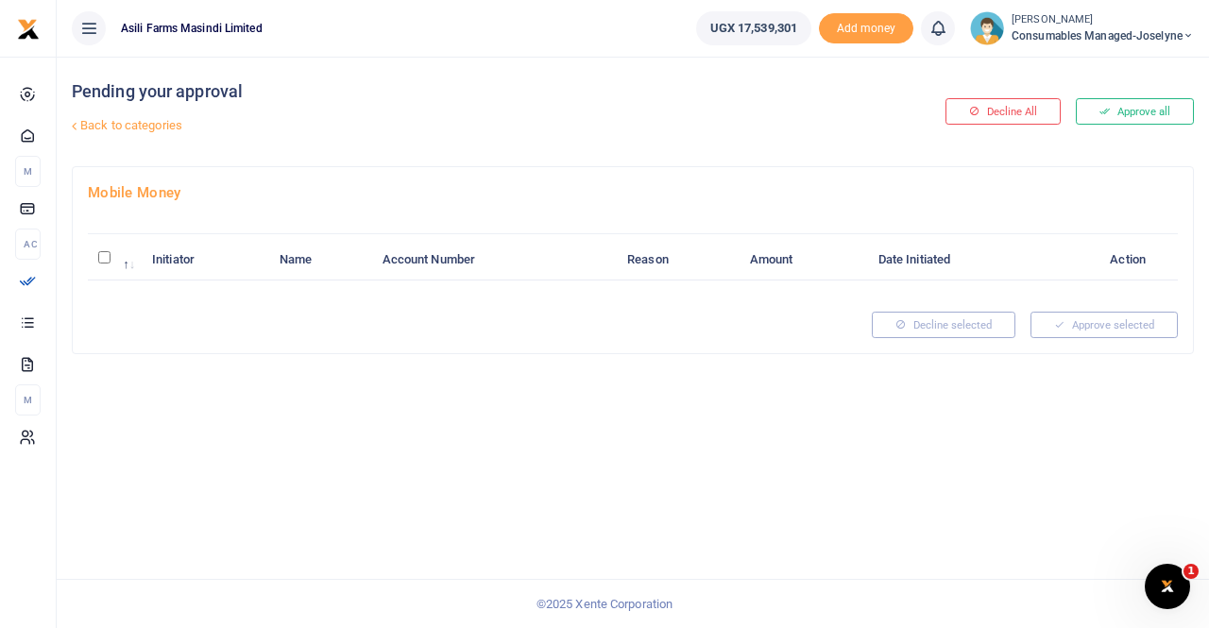
click at [1072, 28] on span "Consumables managed-Joselyne" at bounding box center [1102, 35] width 182 height 17
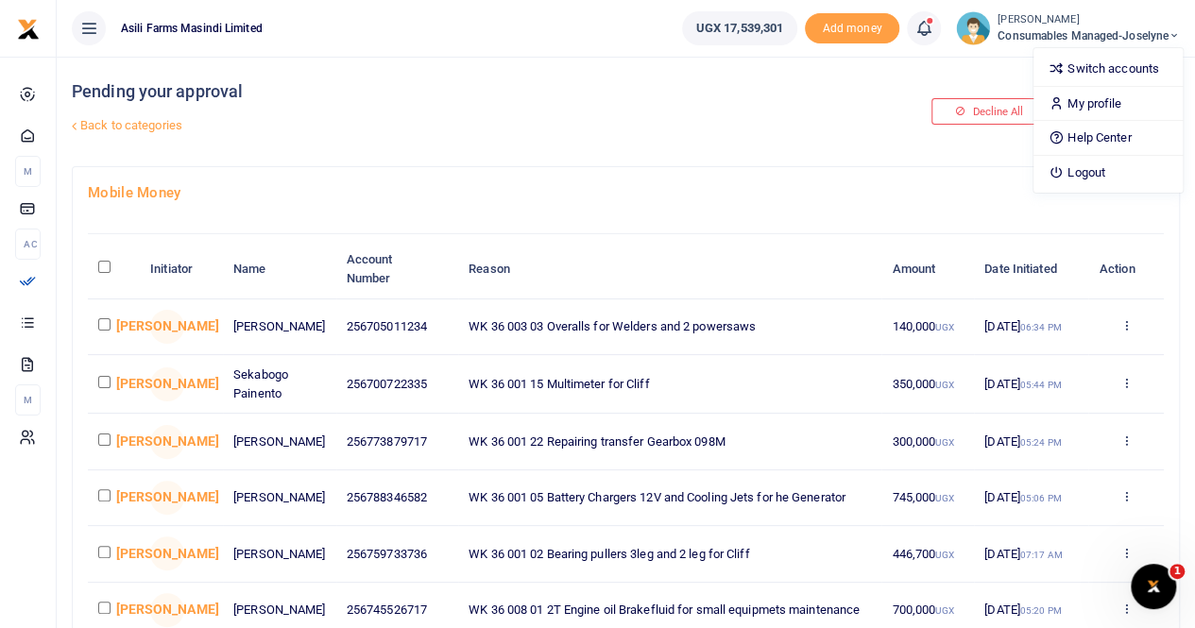
click at [737, 131] on link "Back to categories" at bounding box center [436, 126] width 738 height 32
click at [1077, 36] on span "Consumables managed-Joselyne" at bounding box center [1088, 35] width 182 height 17
click at [1092, 72] on link "Switch accounts" at bounding box center [1107, 69] width 149 height 26
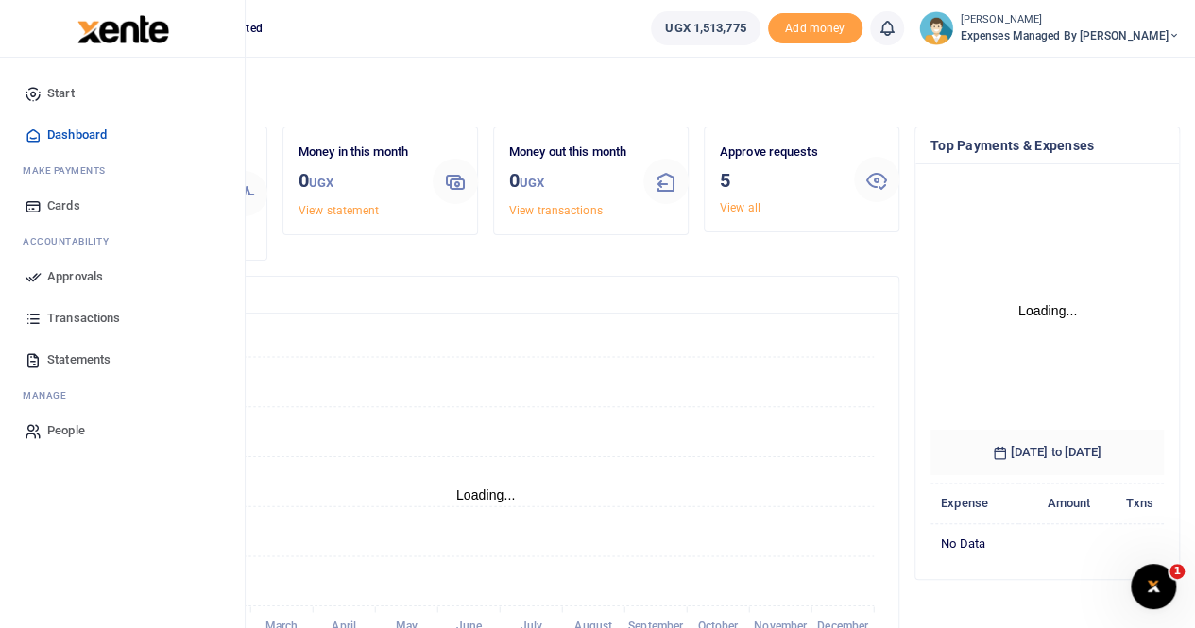
click at [81, 272] on span "Approvals" at bounding box center [75, 276] width 56 height 19
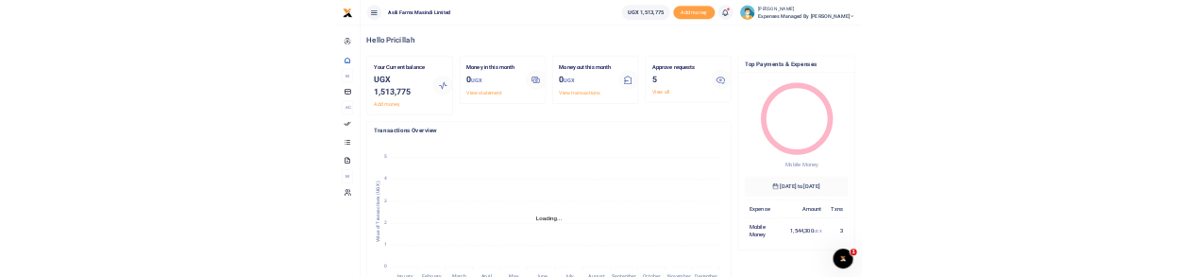
scroll to position [15, 15]
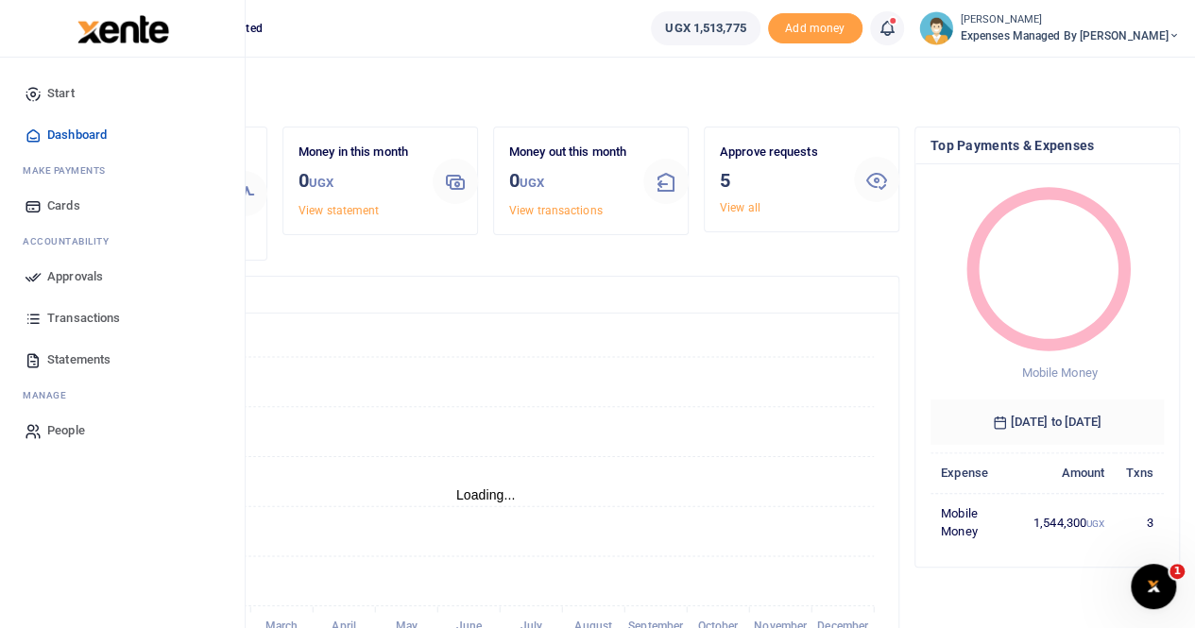
click at [83, 273] on span "Approvals" at bounding box center [75, 276] width 56 height 19
